Goal: Information Seeking & Learning: Learn about a topic

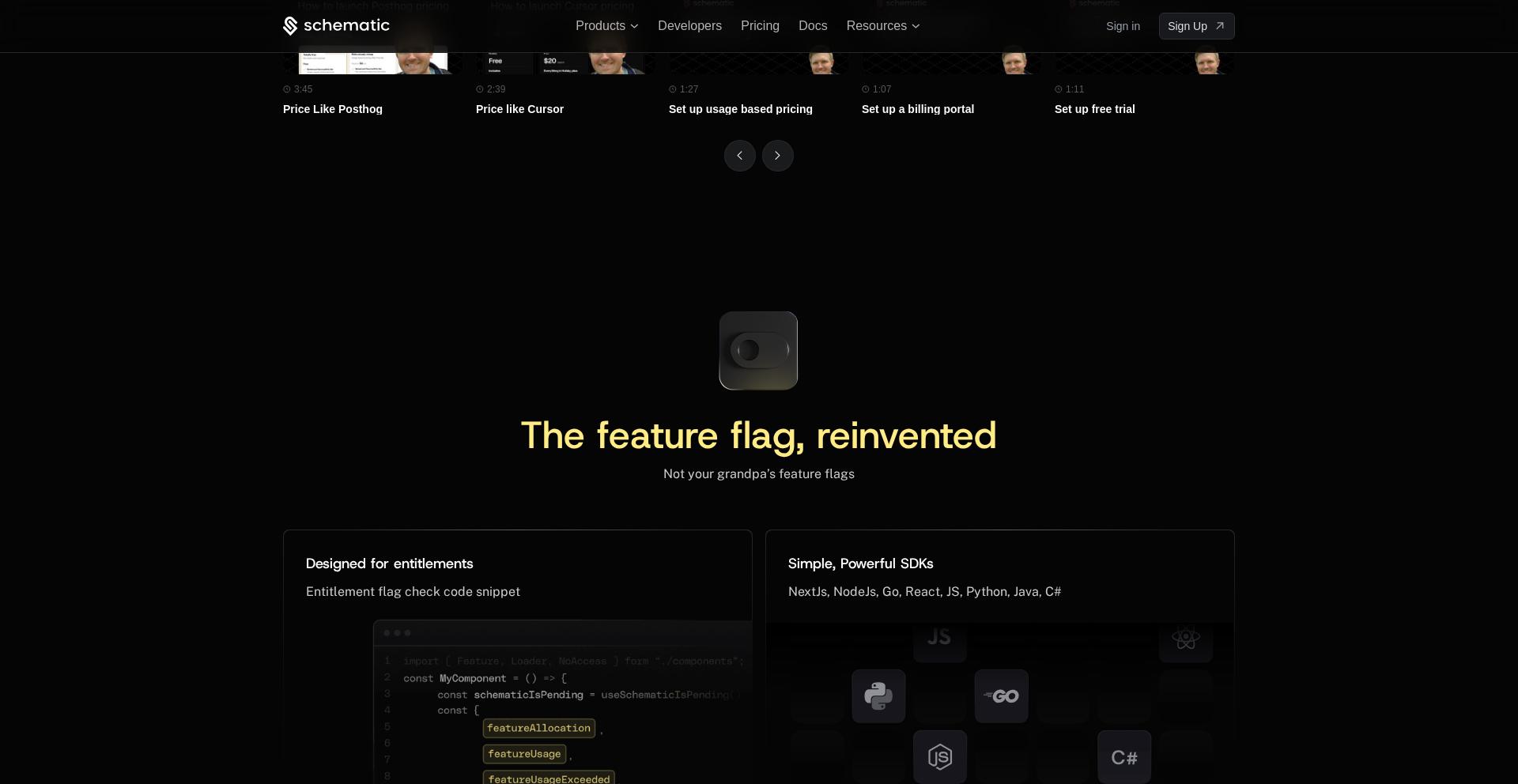
scroll to position [5867, 0]
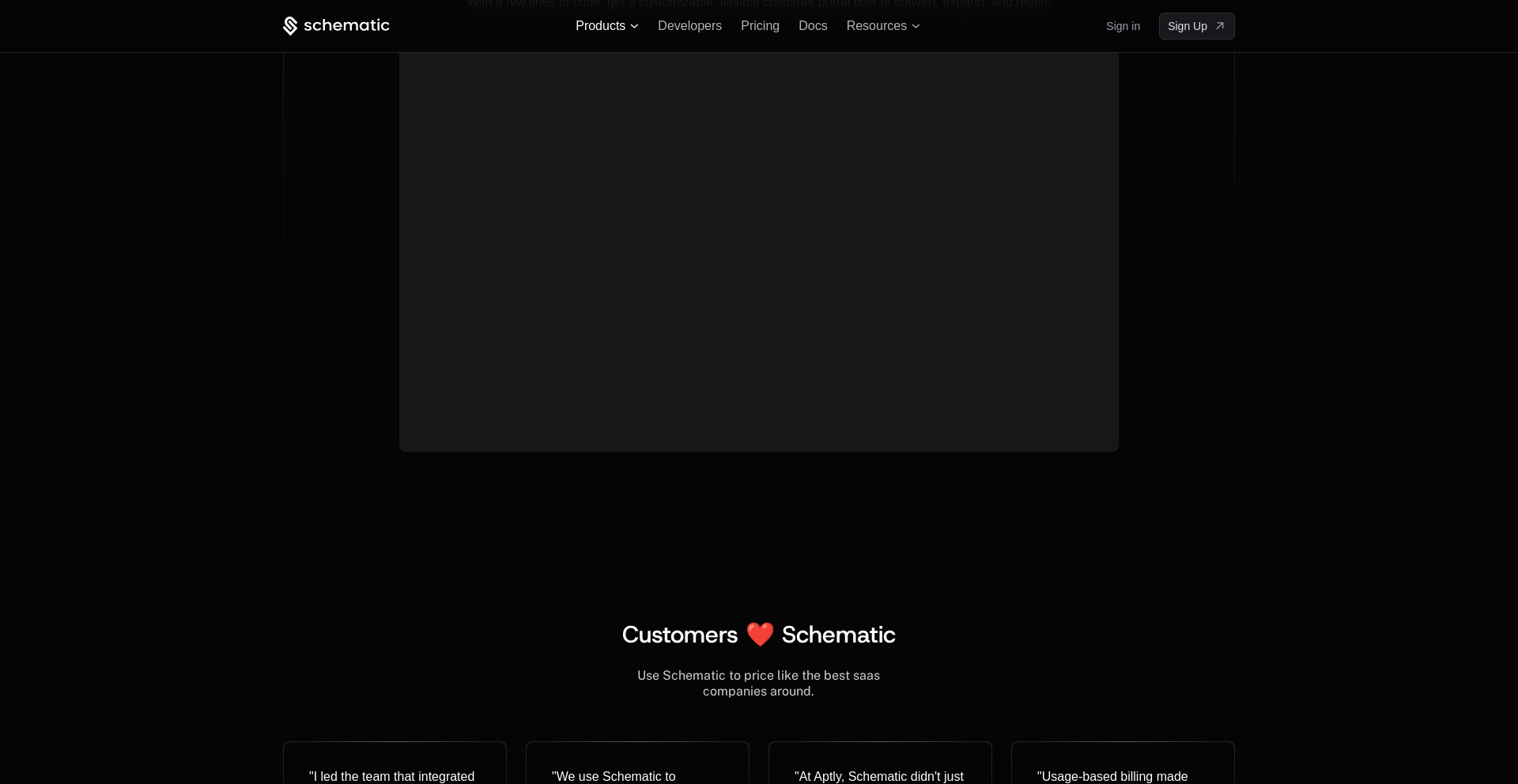
click at [608, 23] on span "Products" at bounding box center [600, 26] width 50 height 14
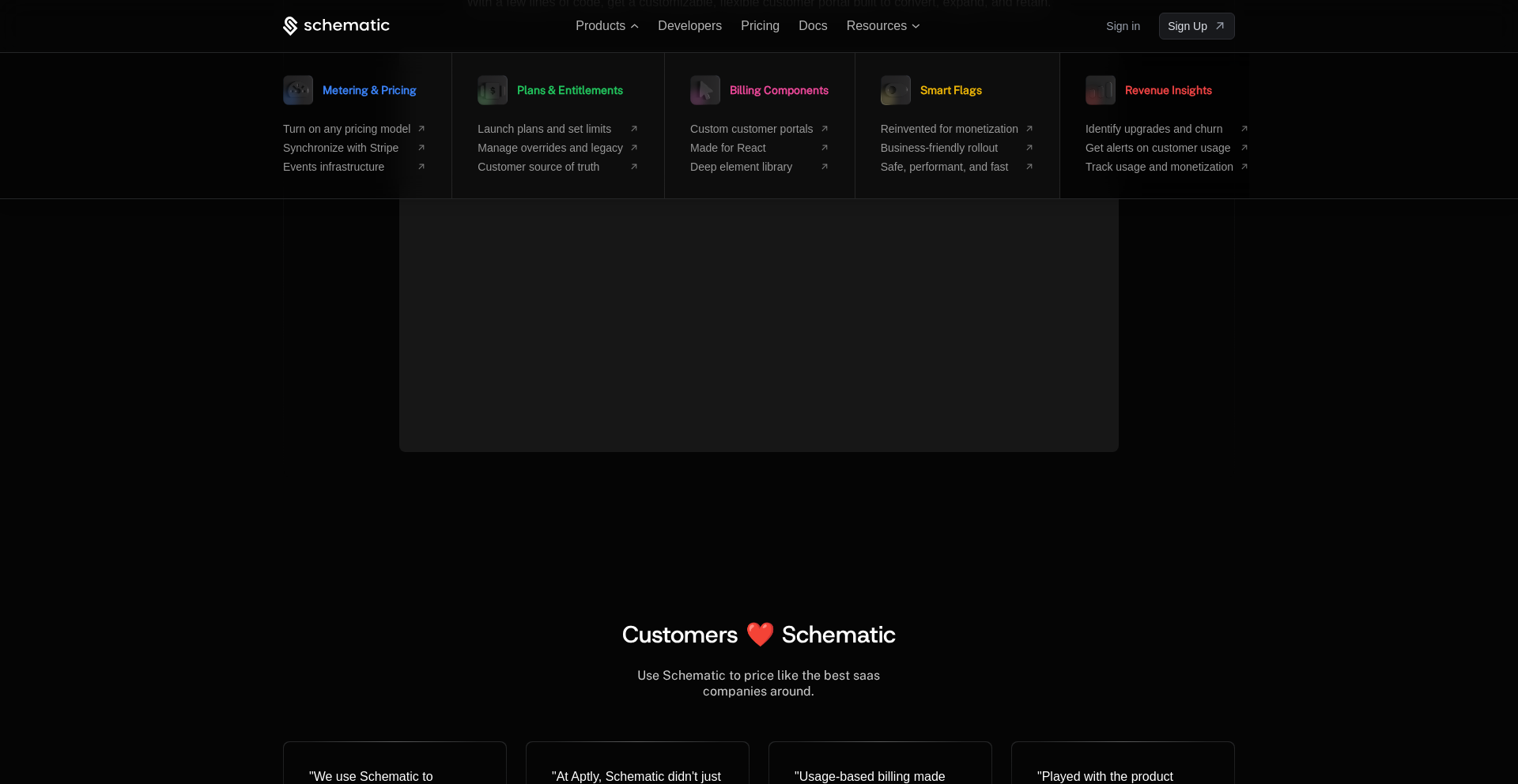
click at [1145, 87] on span "Revenue Insights" at bounding box center [1168, 89] width 87 height 11
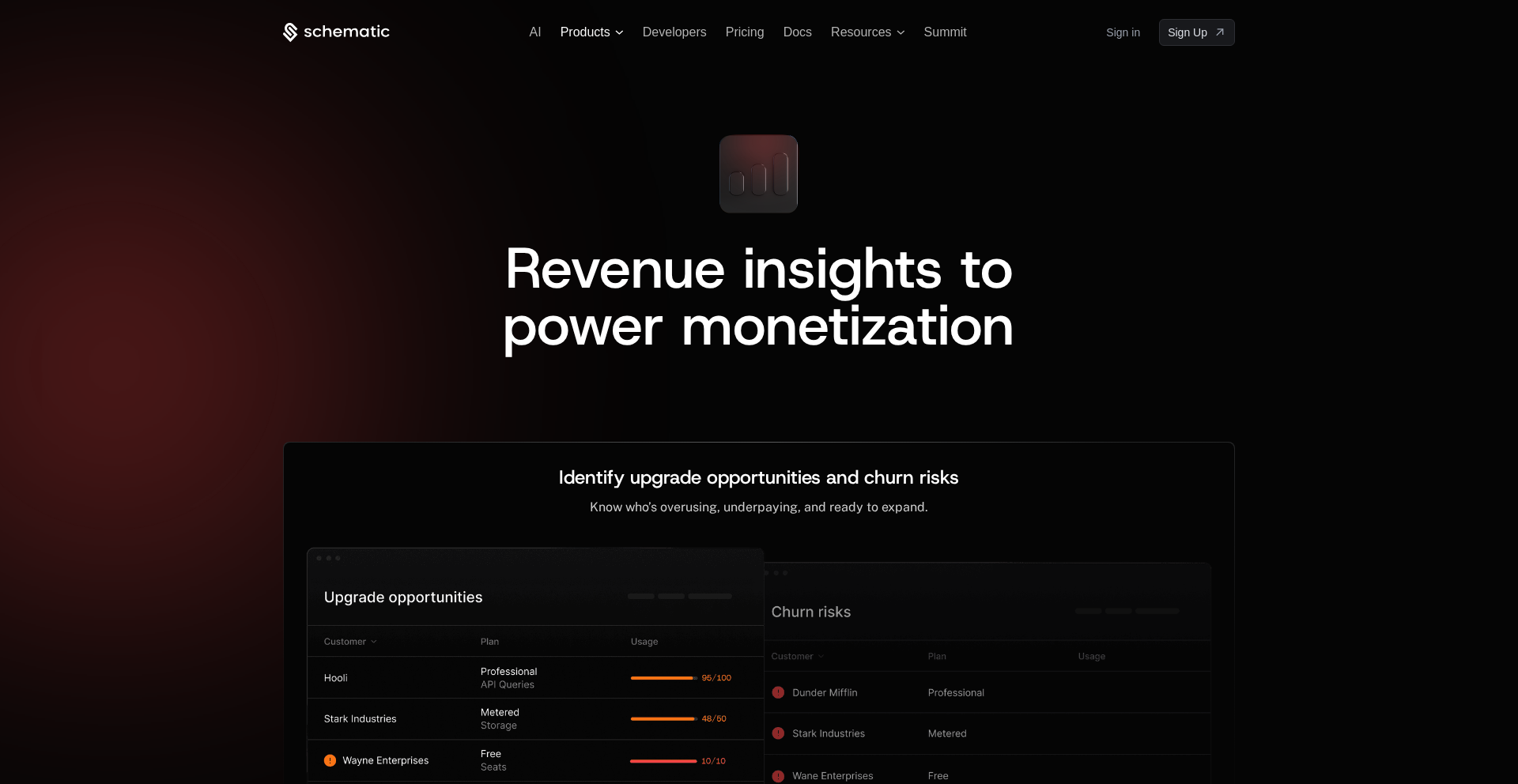
click at [598, 31] on span "Products" at bounding box center [585, 32] width 50 height 14
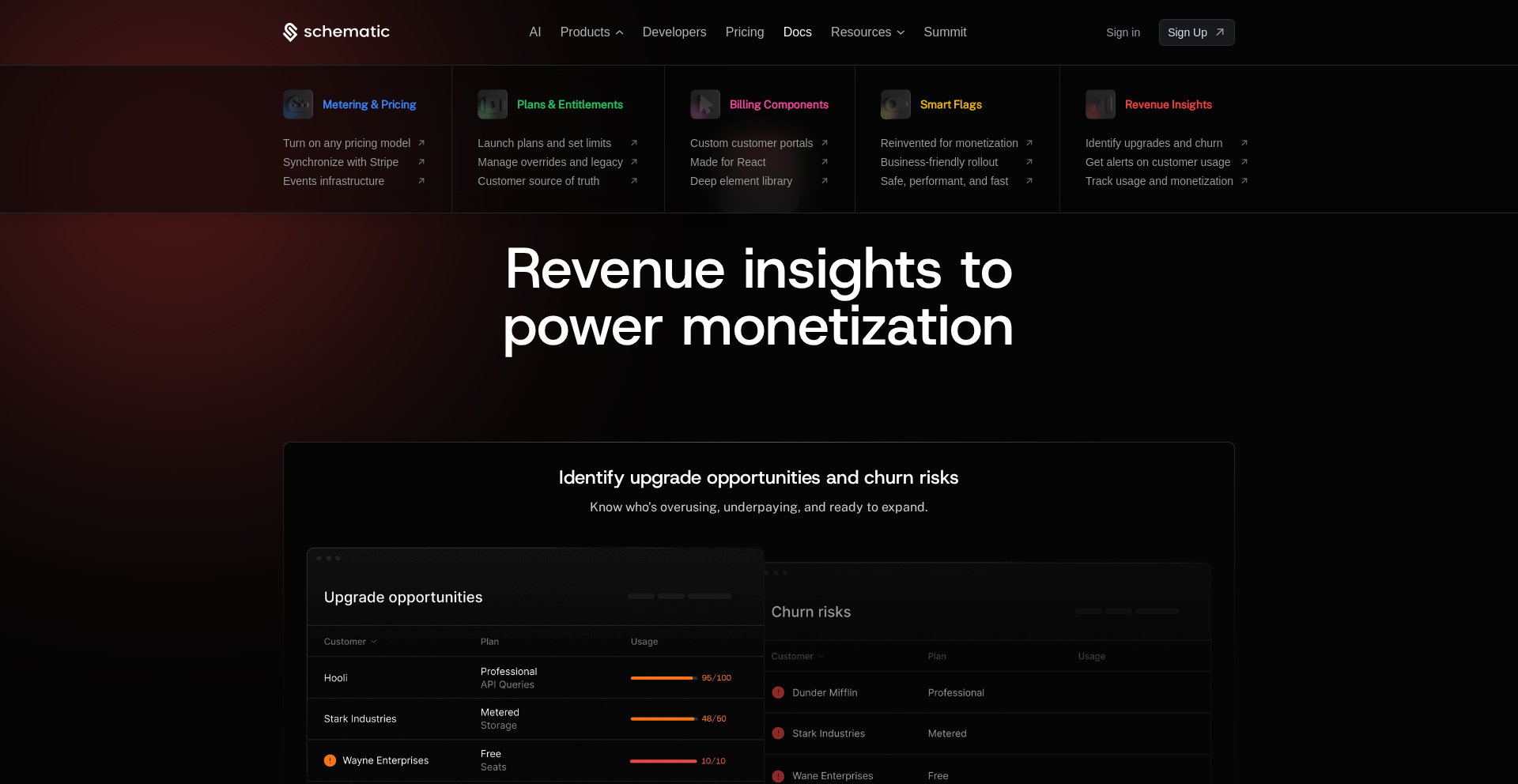
click at [794, 34] on span "Docs" at bounding box center [797, 32] width 28 height 13
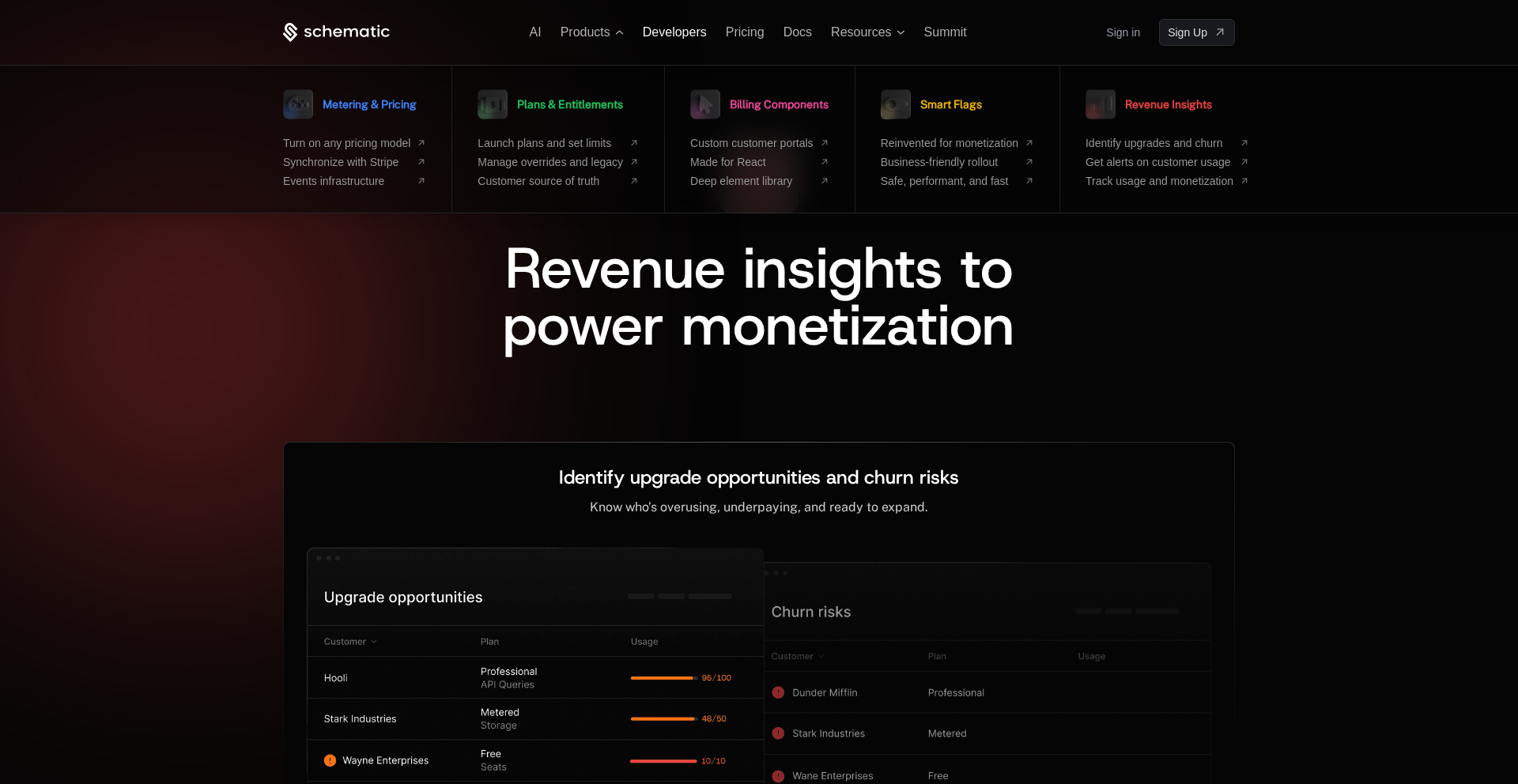
click at [676, 31] on span "Developers" at bounding box center [675, 32] width 64 height 13
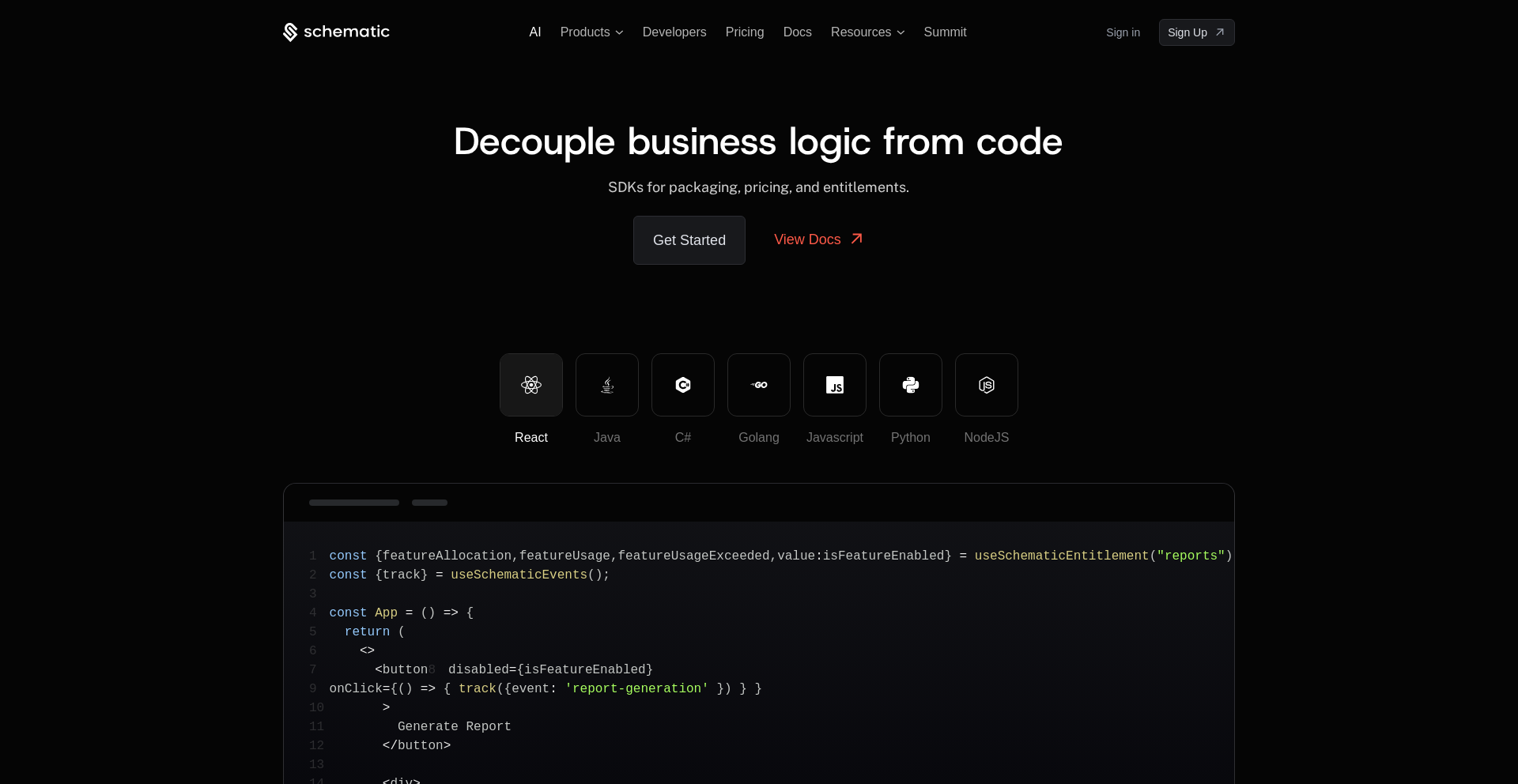
click at [537, 32] on span "AI" at bounding box center [536, 32] width 12 height 13
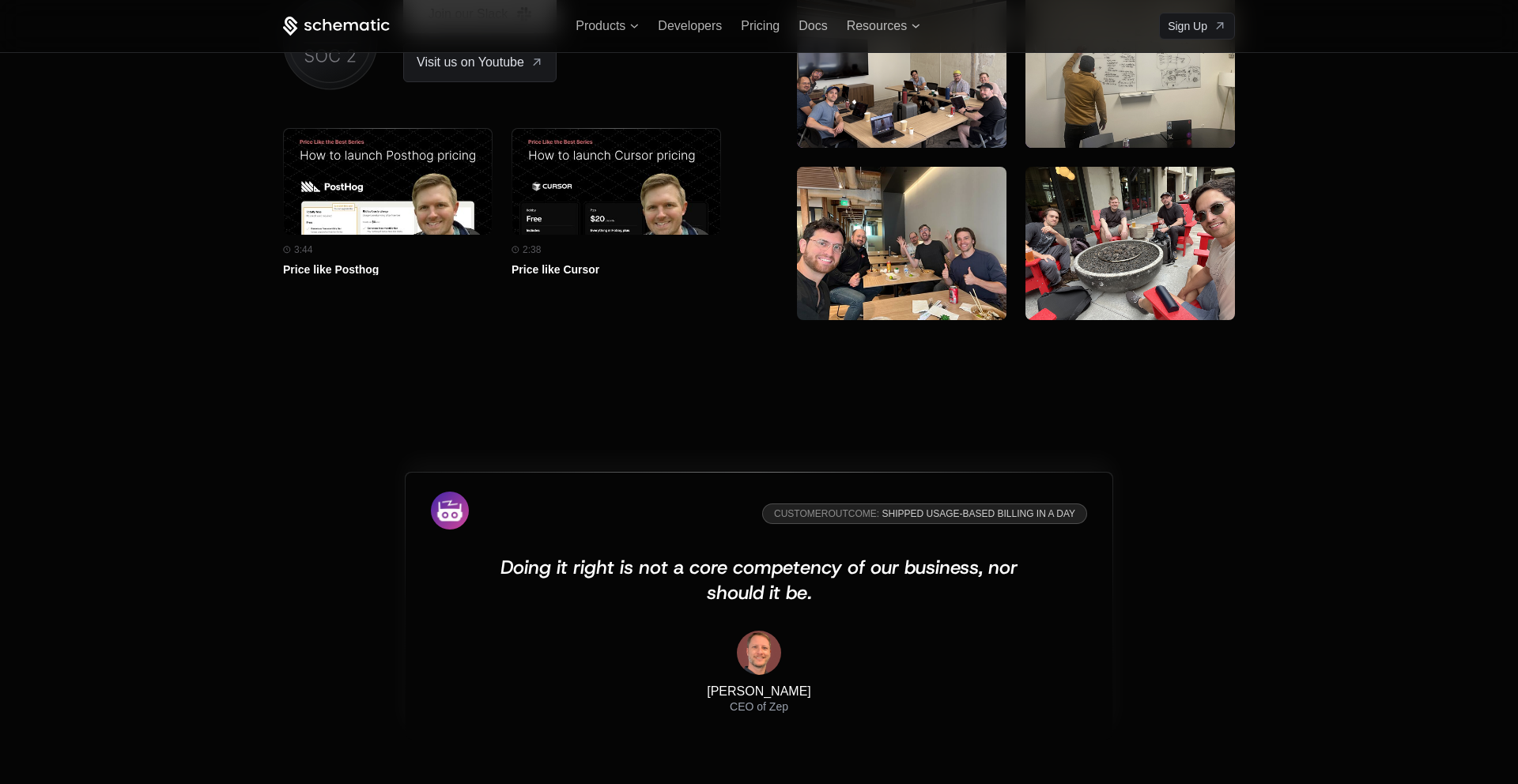
scroll to position [4607, 0]
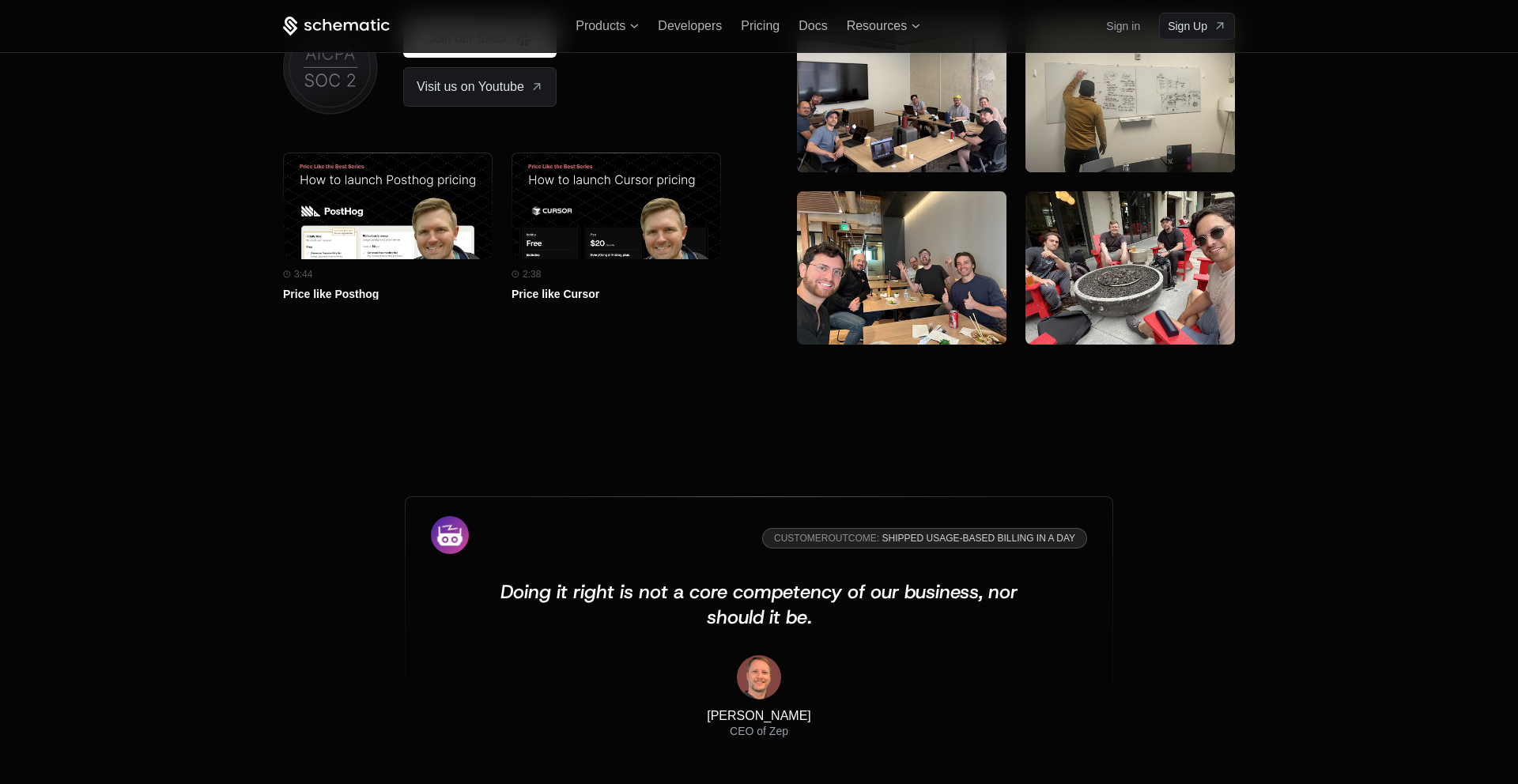
click at [347, 23] on icon at bounding box center [336, 26] width 106 height 20
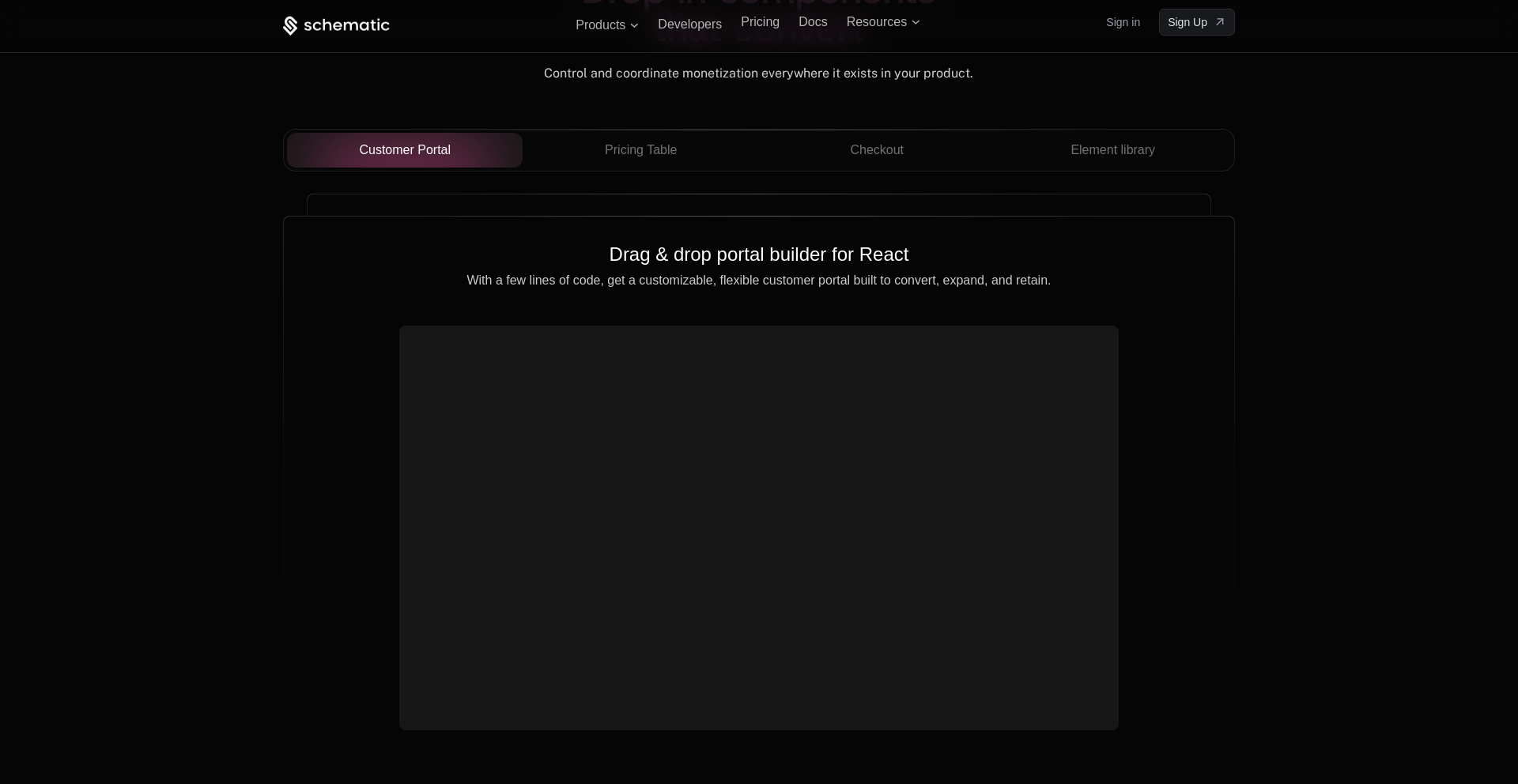
scroll to position [5586, 0]
click at [654, 156] on span "Pricing Table" at bounding box center [641, 152] width 72 height 19
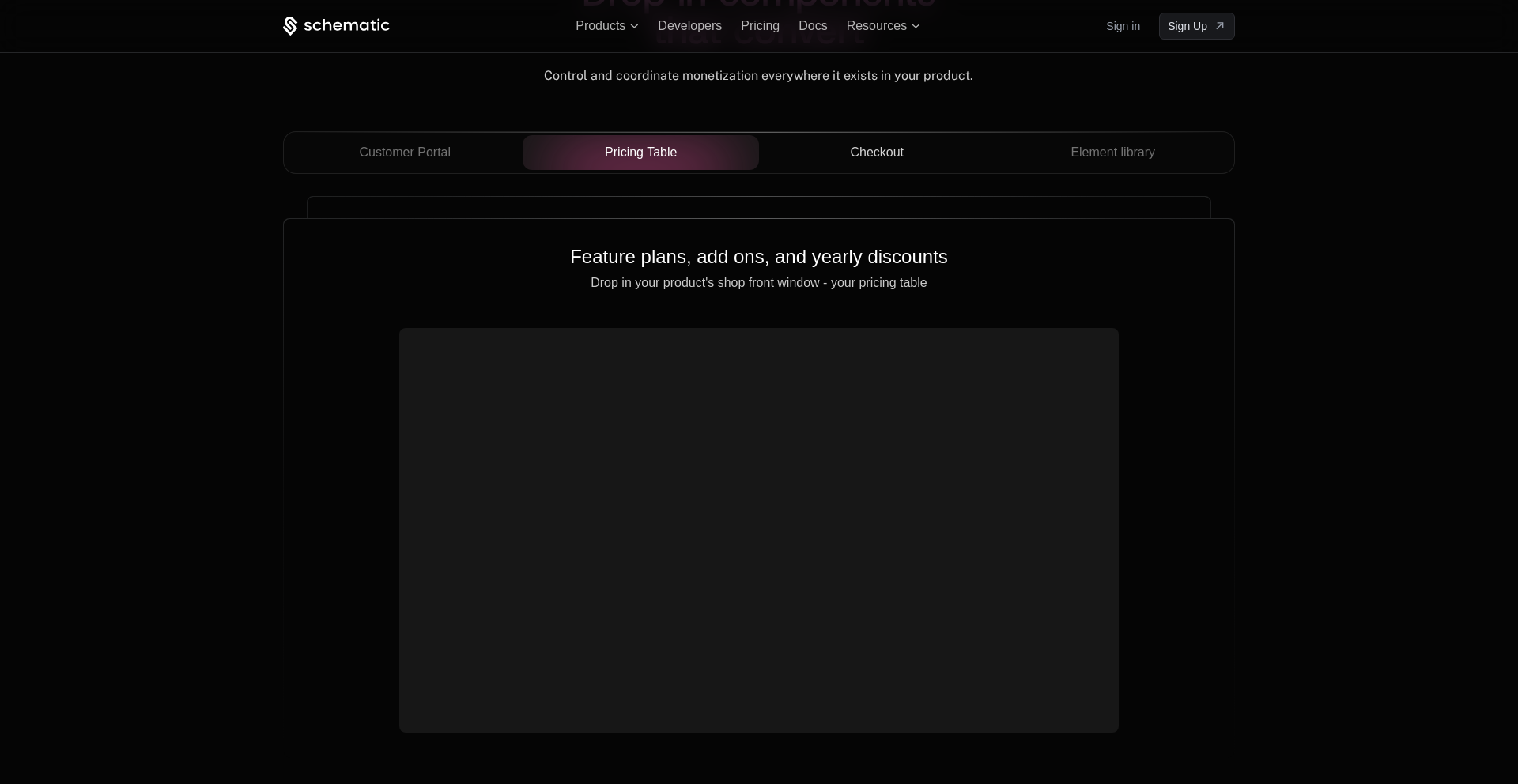
click at [885, 155] on span "Checkout" at bounding box center [877, 152] width 54 height 19
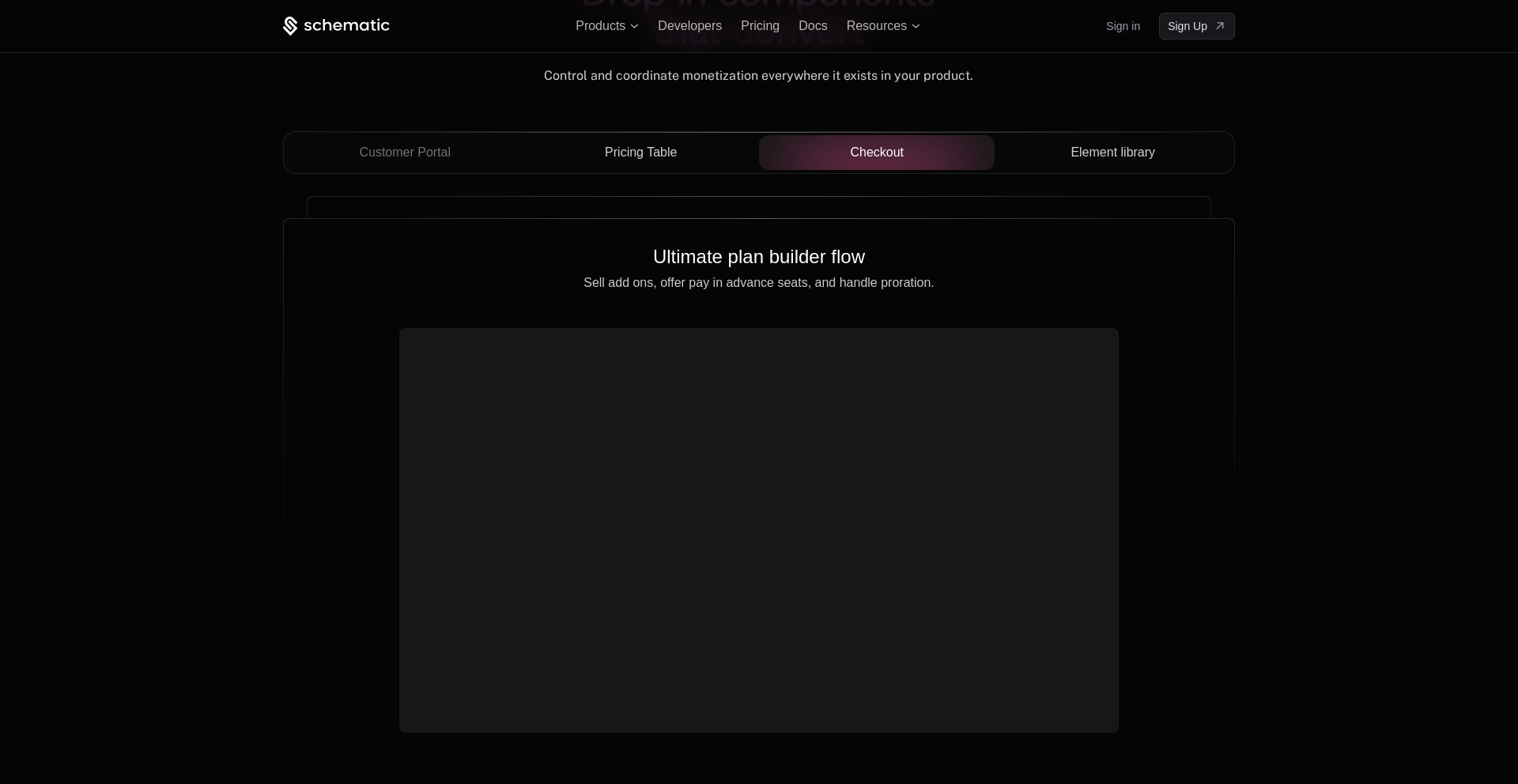
click at [1114, 150] on span "Element library" at bounding box center [1113, 152] width 84 height 19
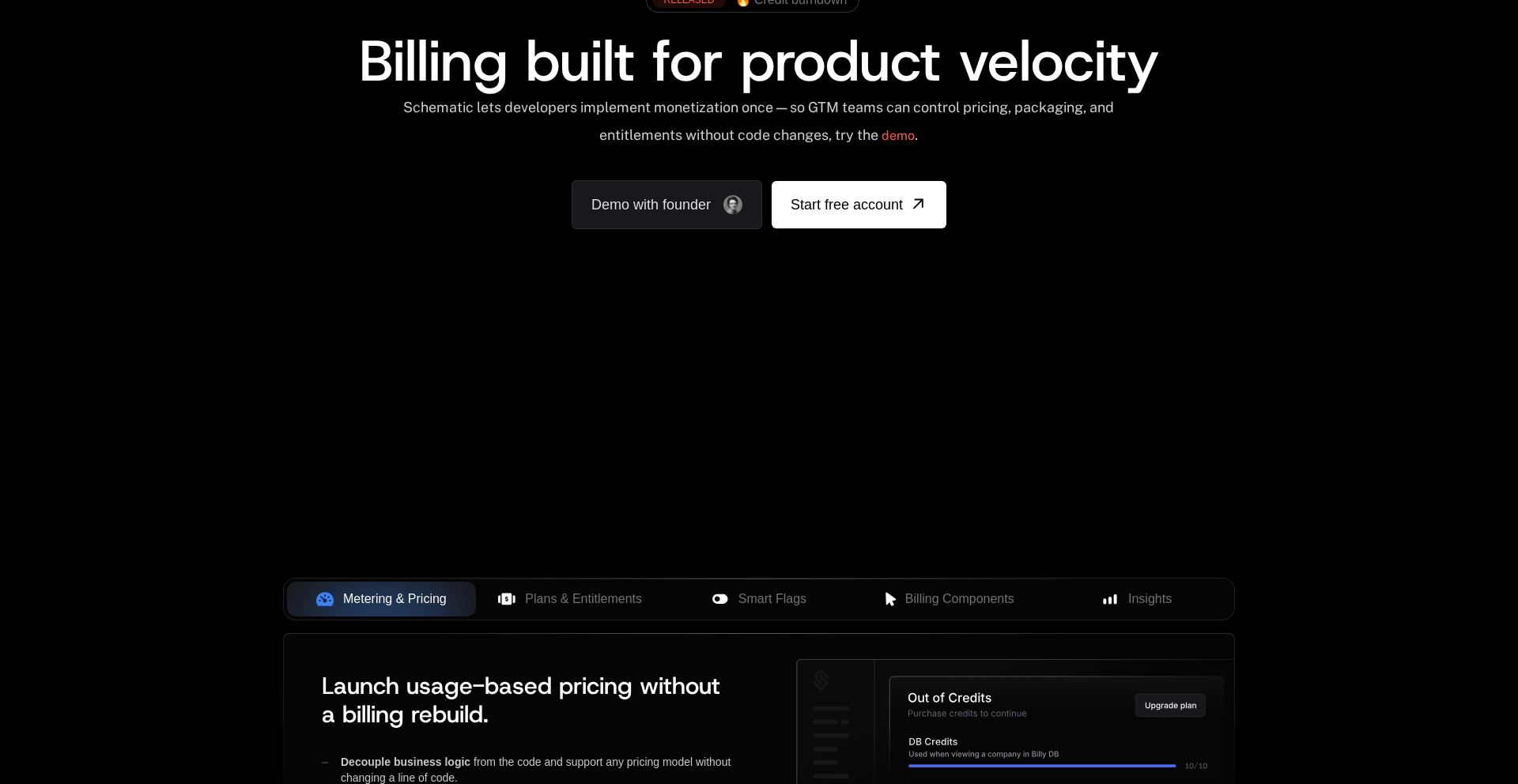
scroll to position [129, 0]
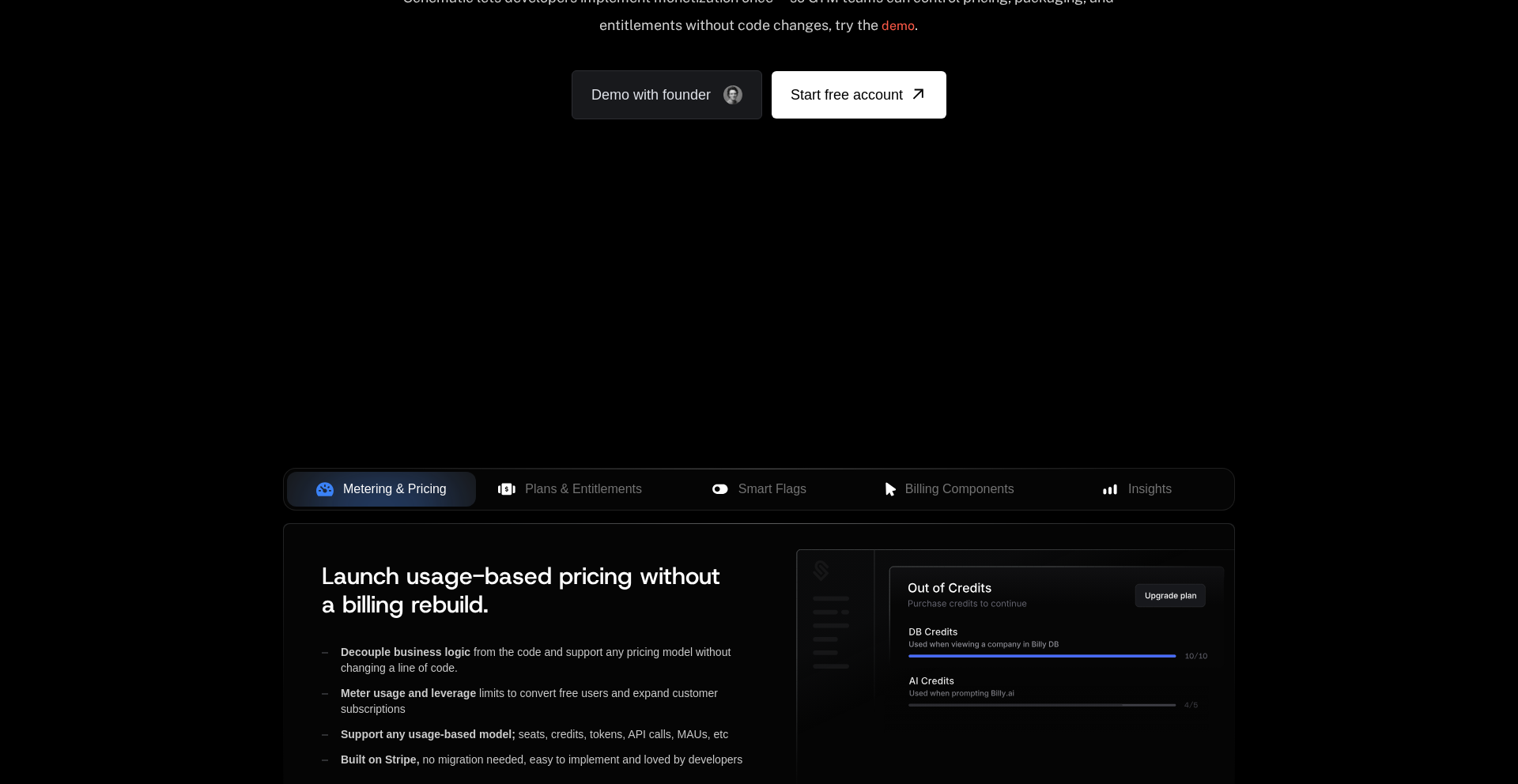
scroll to position [241, 0]
